Goal: Task Accomplishment & Management: Manage account settings

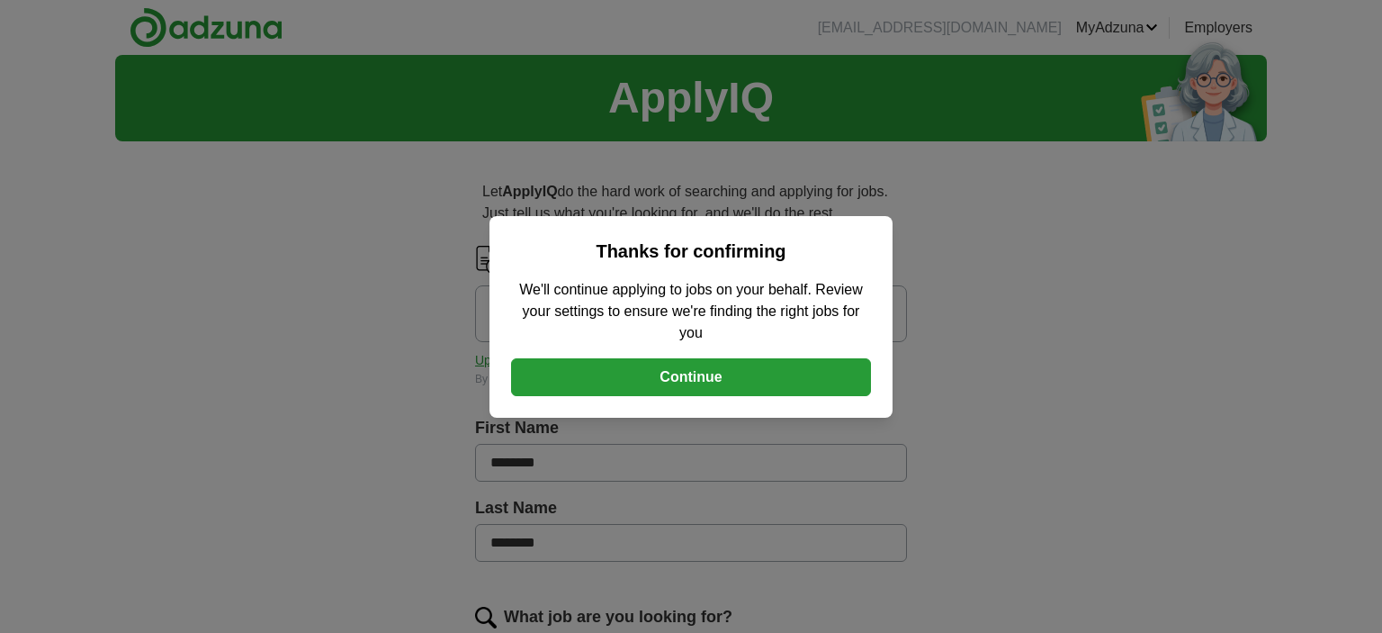
click at [736, 375] on button "Continue" at bounding box center [691, 377] width 360 height 38
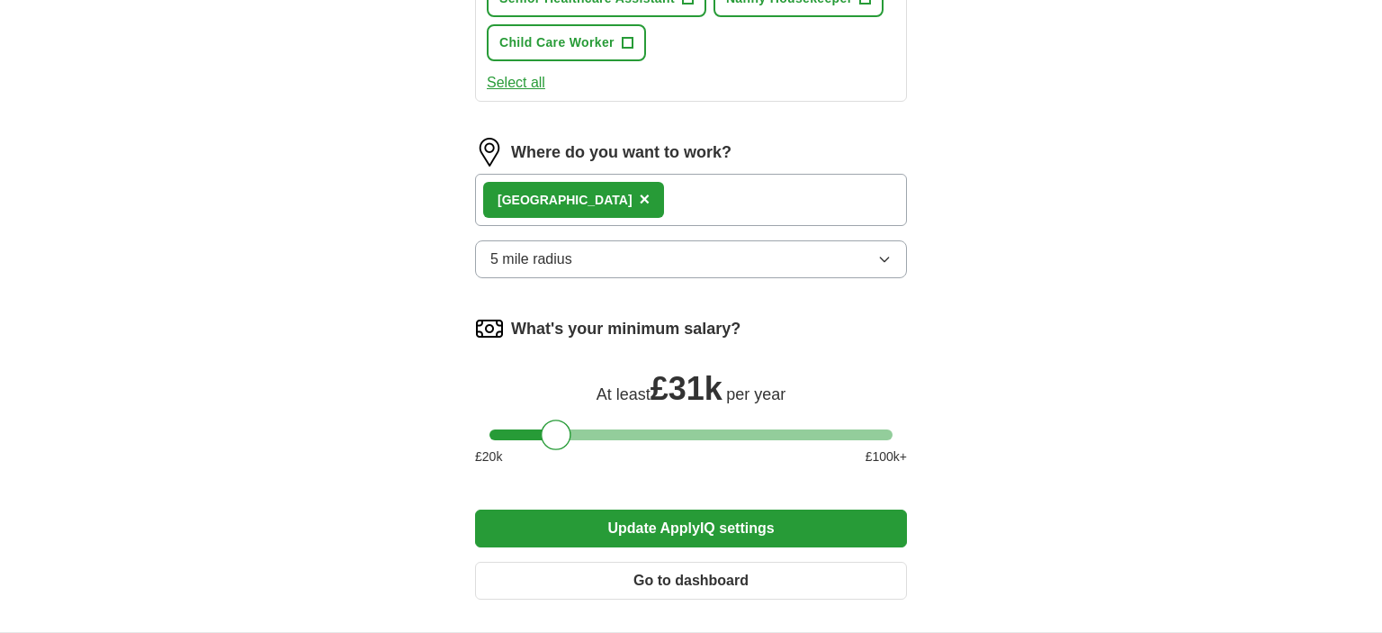
scroll to position [965, 0]
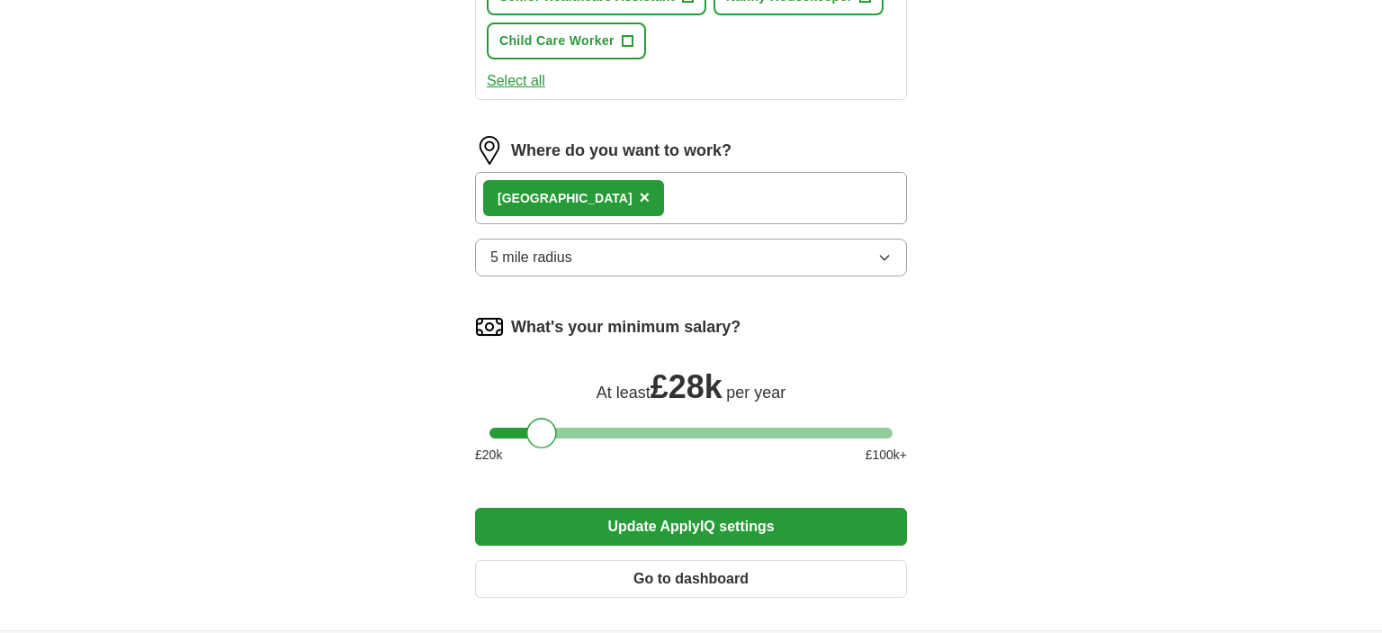
drag, startPoint x: 556, startPoint y: 426, endPoint x: 542, endPoint y: 426, distance: 14.4
click at [542, 426] on div at bounding box center [541, 432] width 31 height 31
click at [680, 520] on button "Update ApplyIQ settings" at bounding box center [691, 526] width 432 height 38
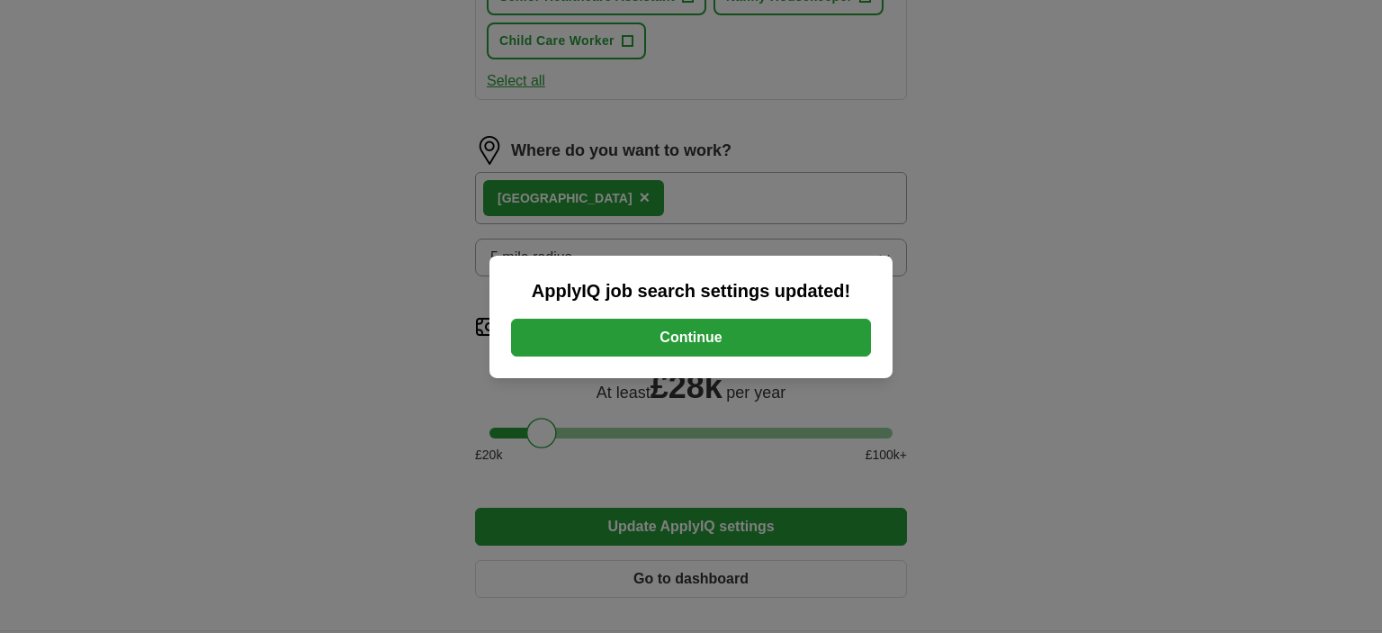
click at [772, 337] on button "Continue" at bounding box center [691, 338] width 360 height 38
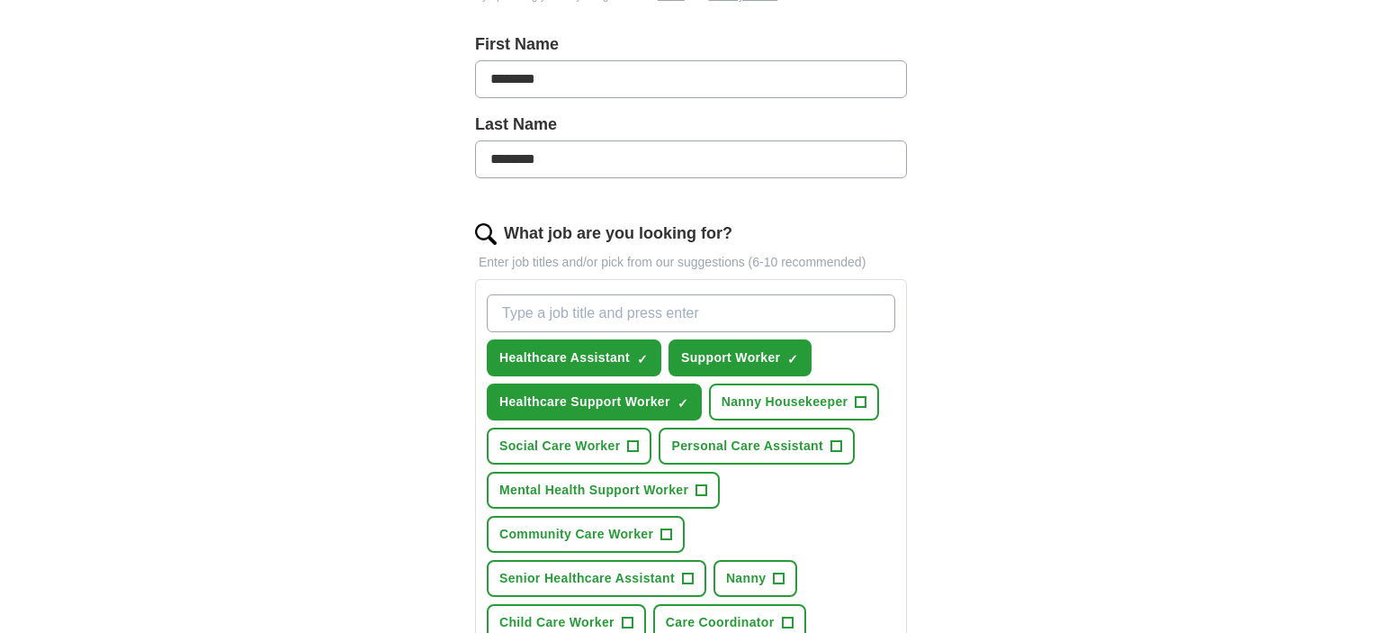
scroll to position [385, 0]
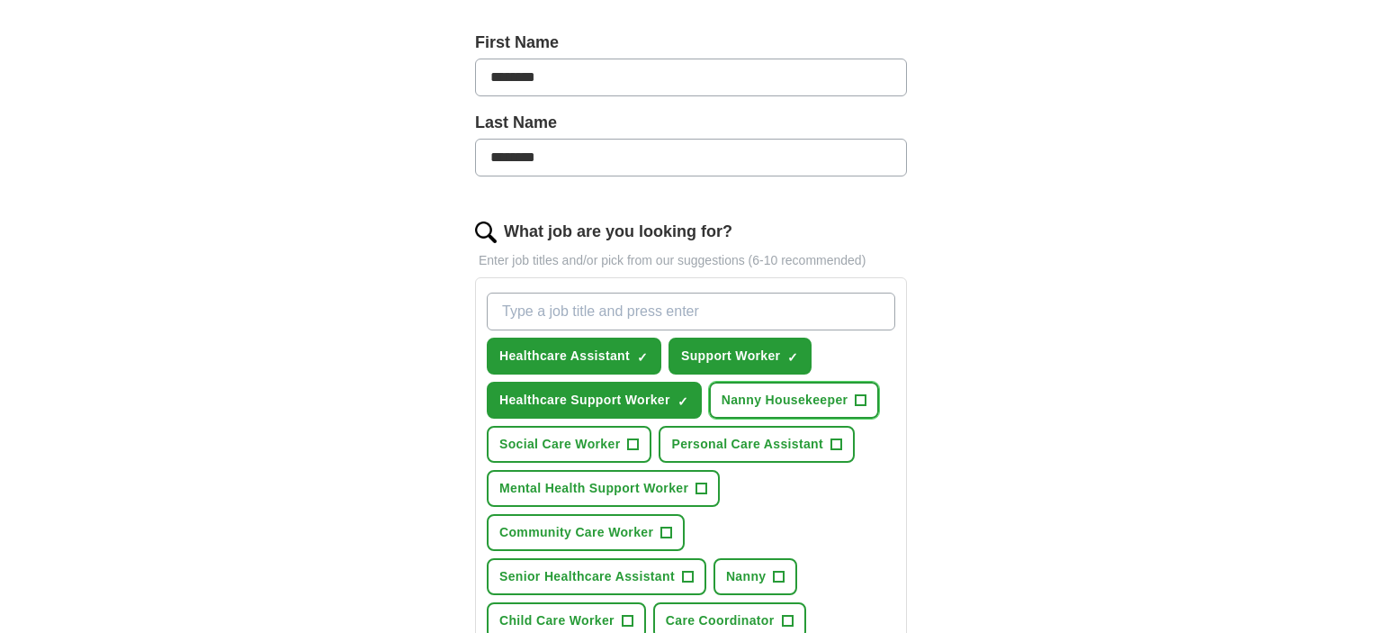
click at [860, 398] on span "+" at bounding box center [861, 400] width 11 height 14
click at [0, 0] on span "×" at bounding box center [0, 0] width 0 height 0
drag, startPoint x: 832, startPoint y: 395, endPoint x: 1027, endPoint y: 516, distance: 228.7
click at [1027, 516] on div "ApplyIQ Let ApplyIQ do the hard work of searching and applying for jobs. Just t…" at bounding box center [691, 440] width 1152 height 1540
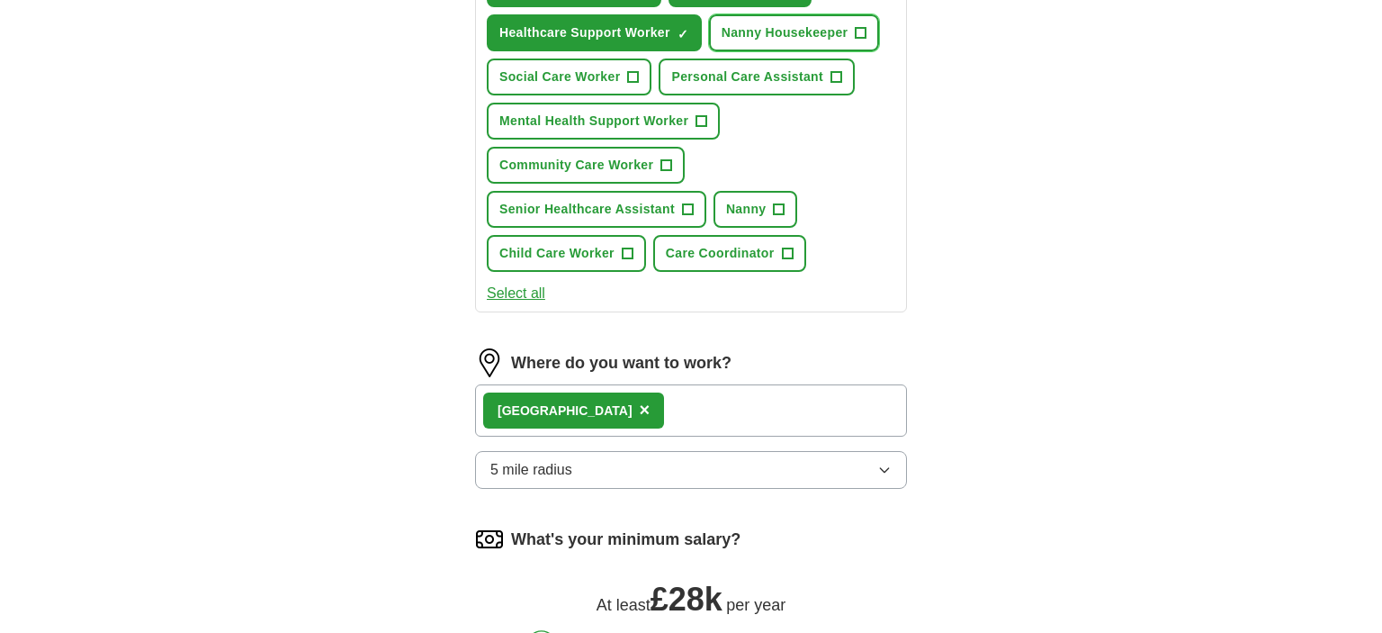
scroll to position [759, 0]
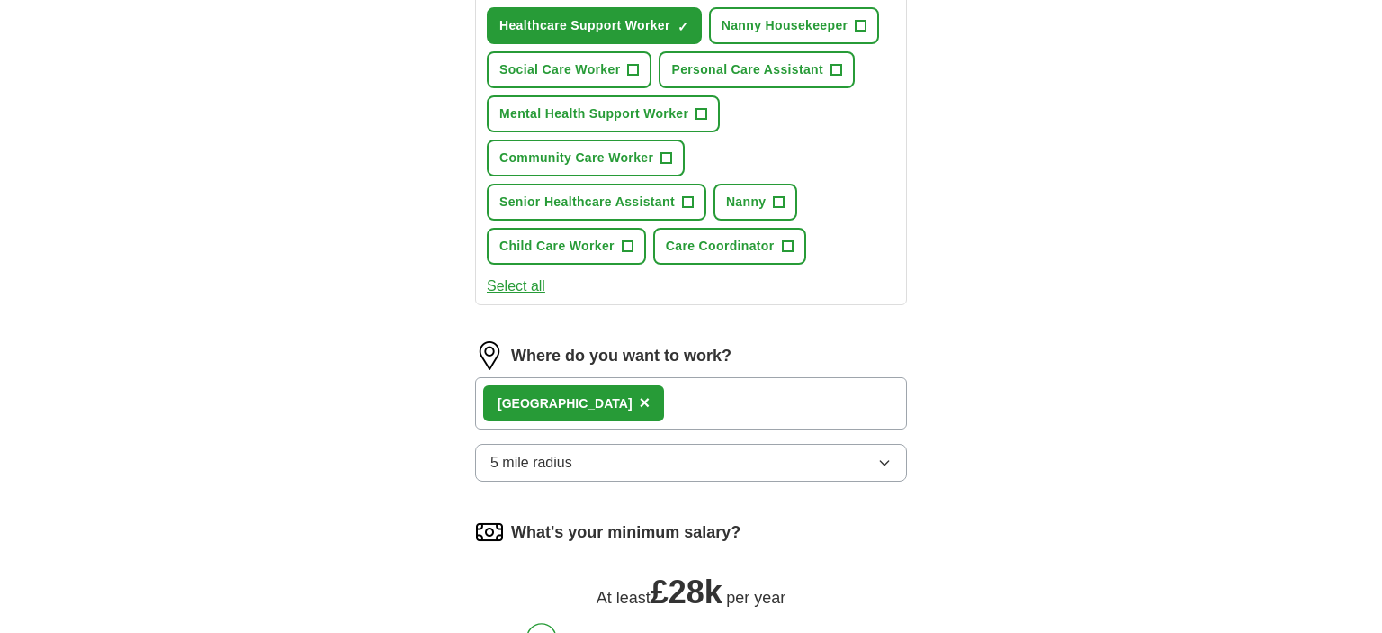
click at [622, 391] on div "Manchester ×" at bounding box center [691, 403] width 432 height 52
click at [578, 449] on button "5 mile radius" at bounding box center [691, 463] width 432 height 38
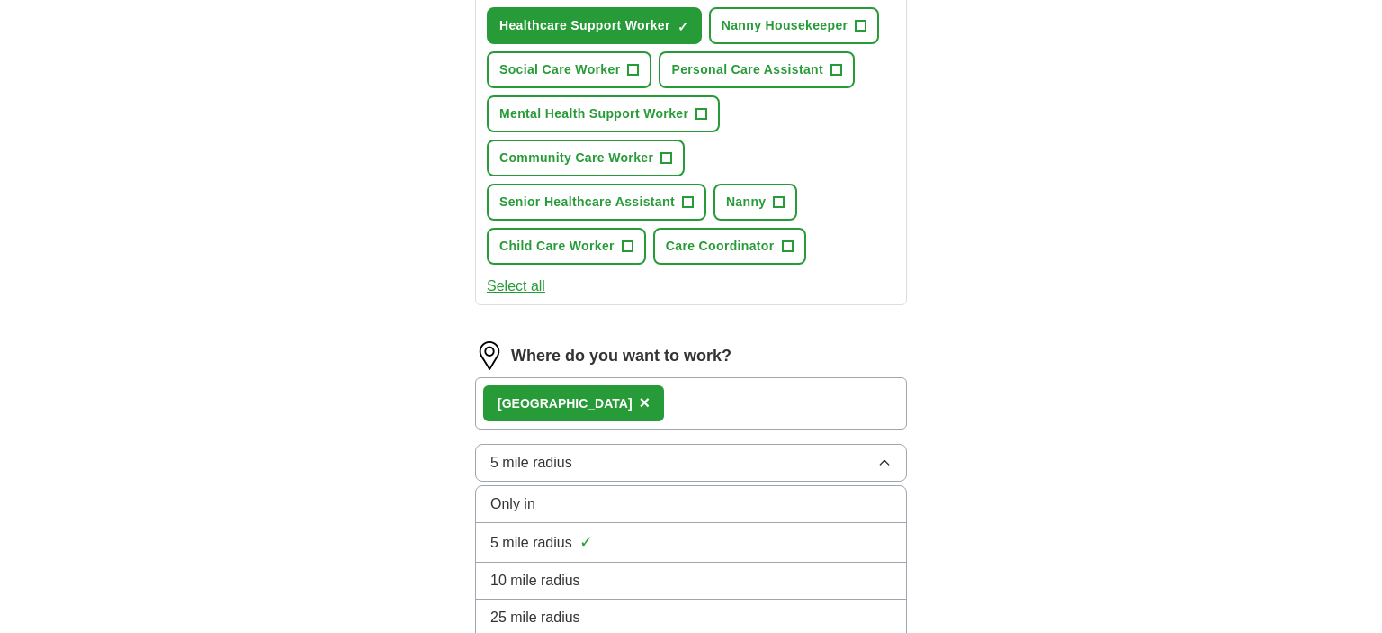
click at [572, 496] on div "Only in" at bounding box center [690, 504] width 401 height 22
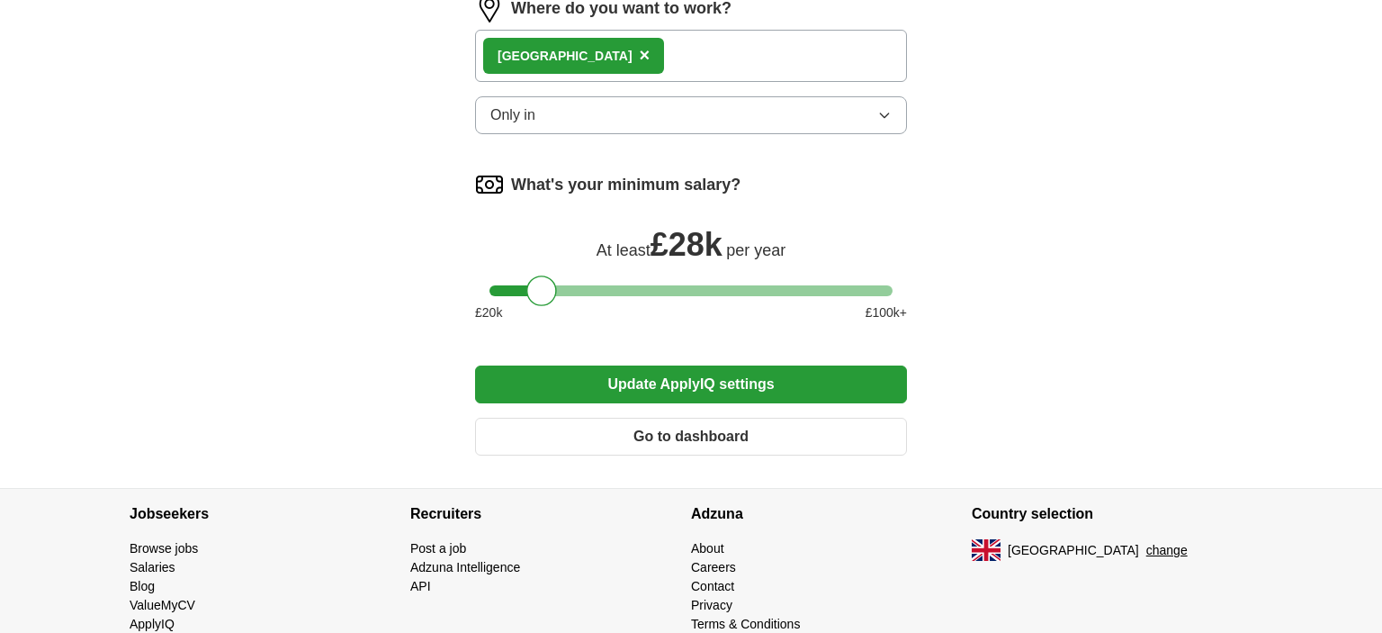
scroll to position [1119, 0]
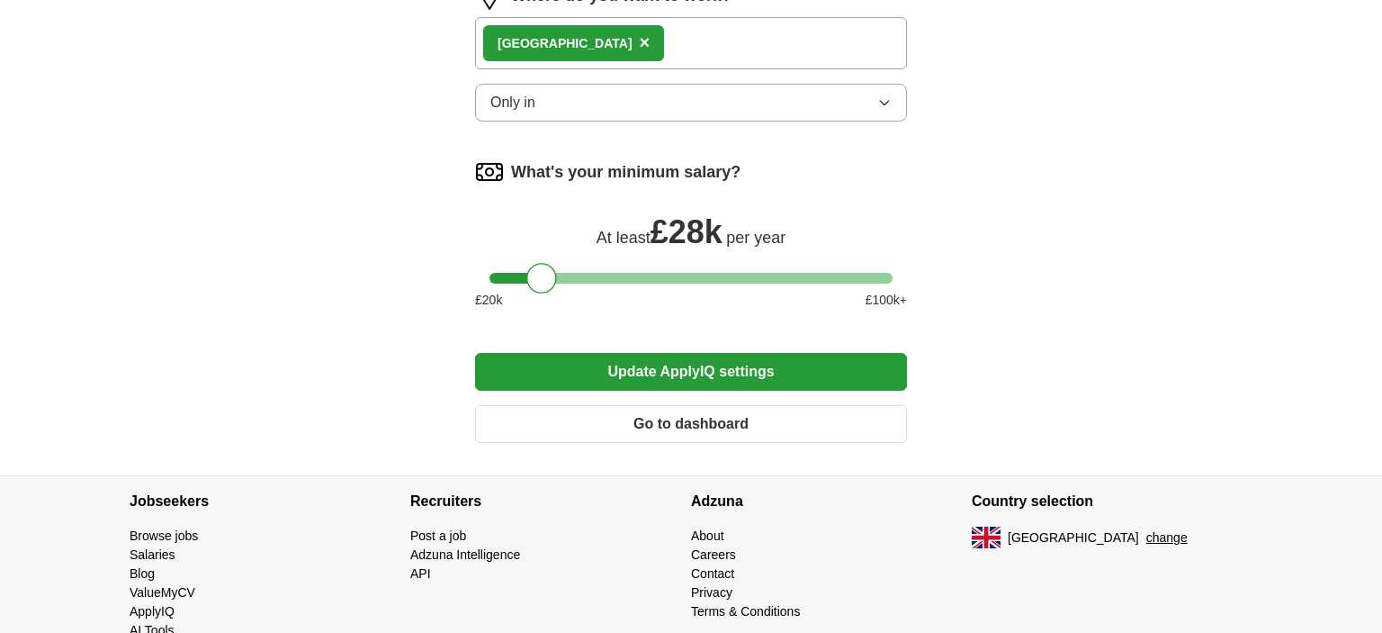
click at [723, 356] on button "Update ApplyIQ settings" at bounding box center [691, 372] width 432 height 38
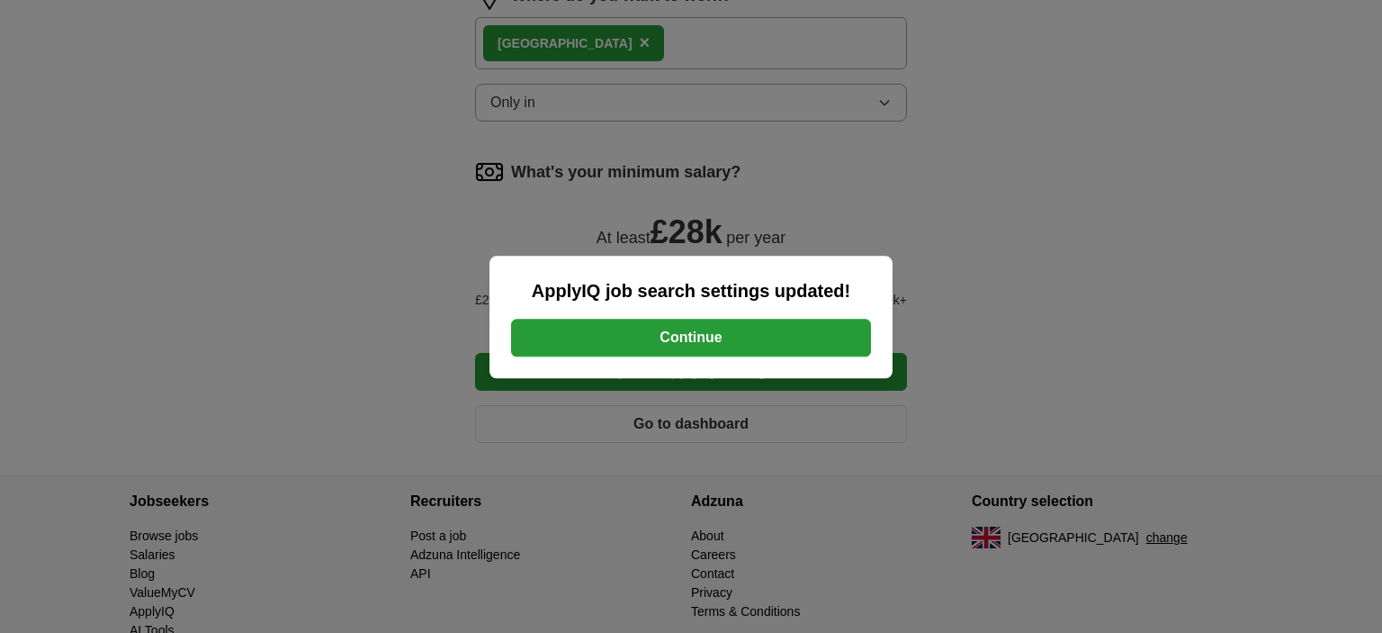
click at [717, 341] on button "Continue" at bounding box center [691, 338] width 360 height 38
